Goal: Task Accomplishment & Management: Manage account settings

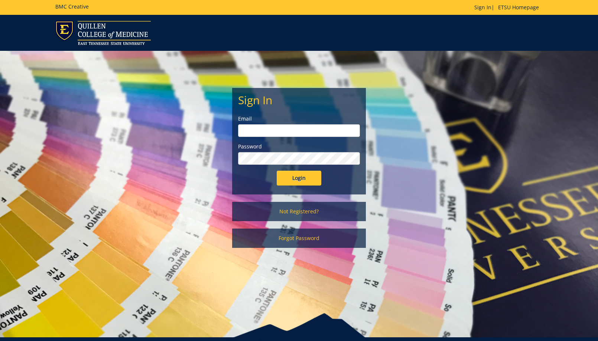
type input "[EMAIL_ADDRESS][DOMAIN_NAME]"
click at [305, 176] on input "Login" at bounding box center [299, 178] width 45 height 15
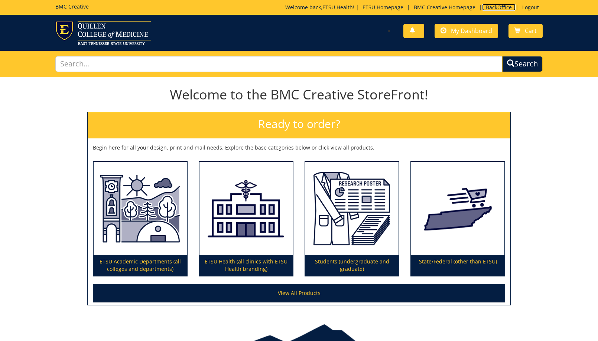
click at [507, 7] on link "BackOffice" at bounding box center [498, 7] width 33 height 7
